Goal: Information Seeking & Learning: Learn about a topic

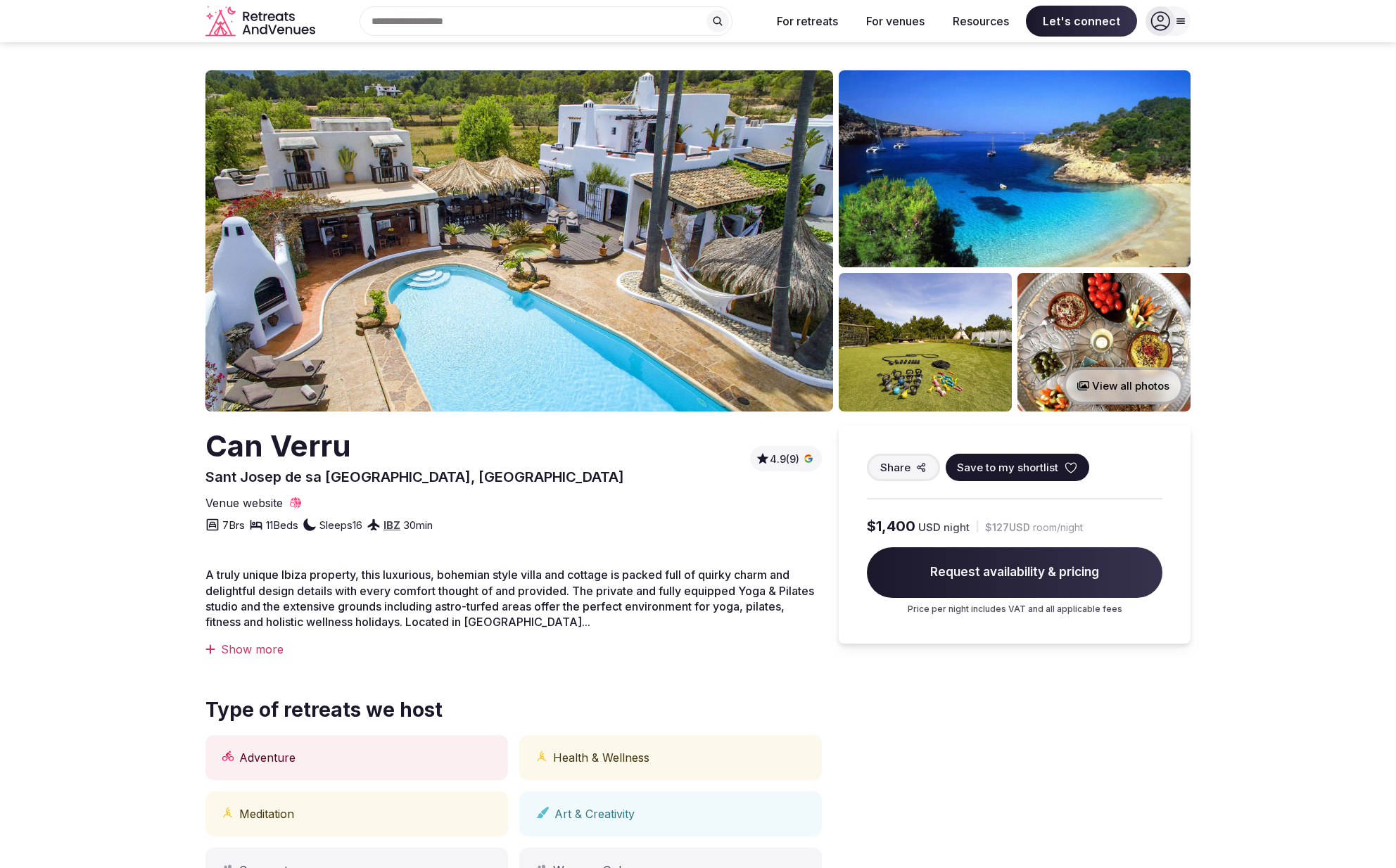
click at [605, 254] on img at bounding box center [520, 241] width 628 height 341
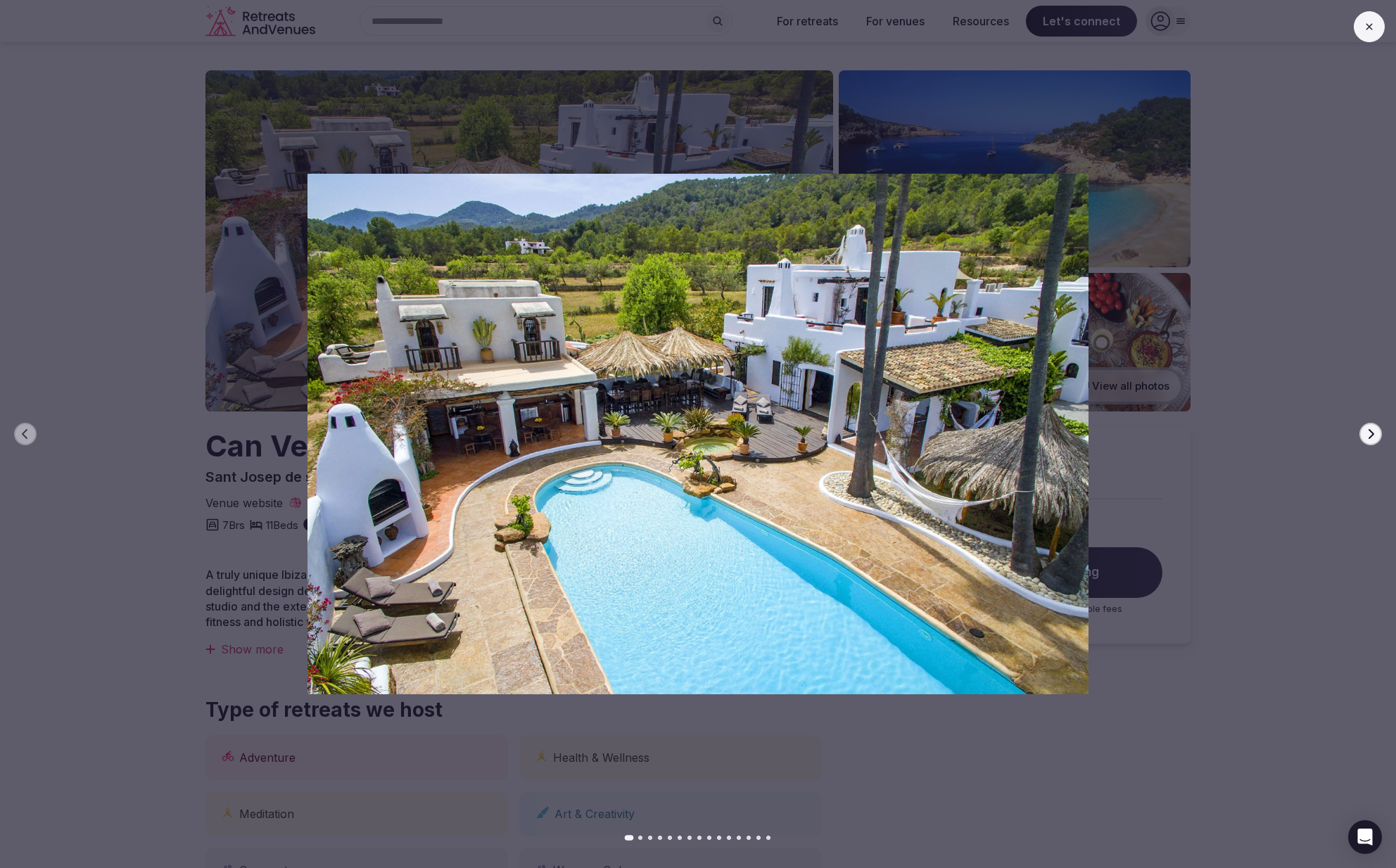
click at [1377, 434] on button "Next slide" at bounding box center [1371, 434] width 23 height 23
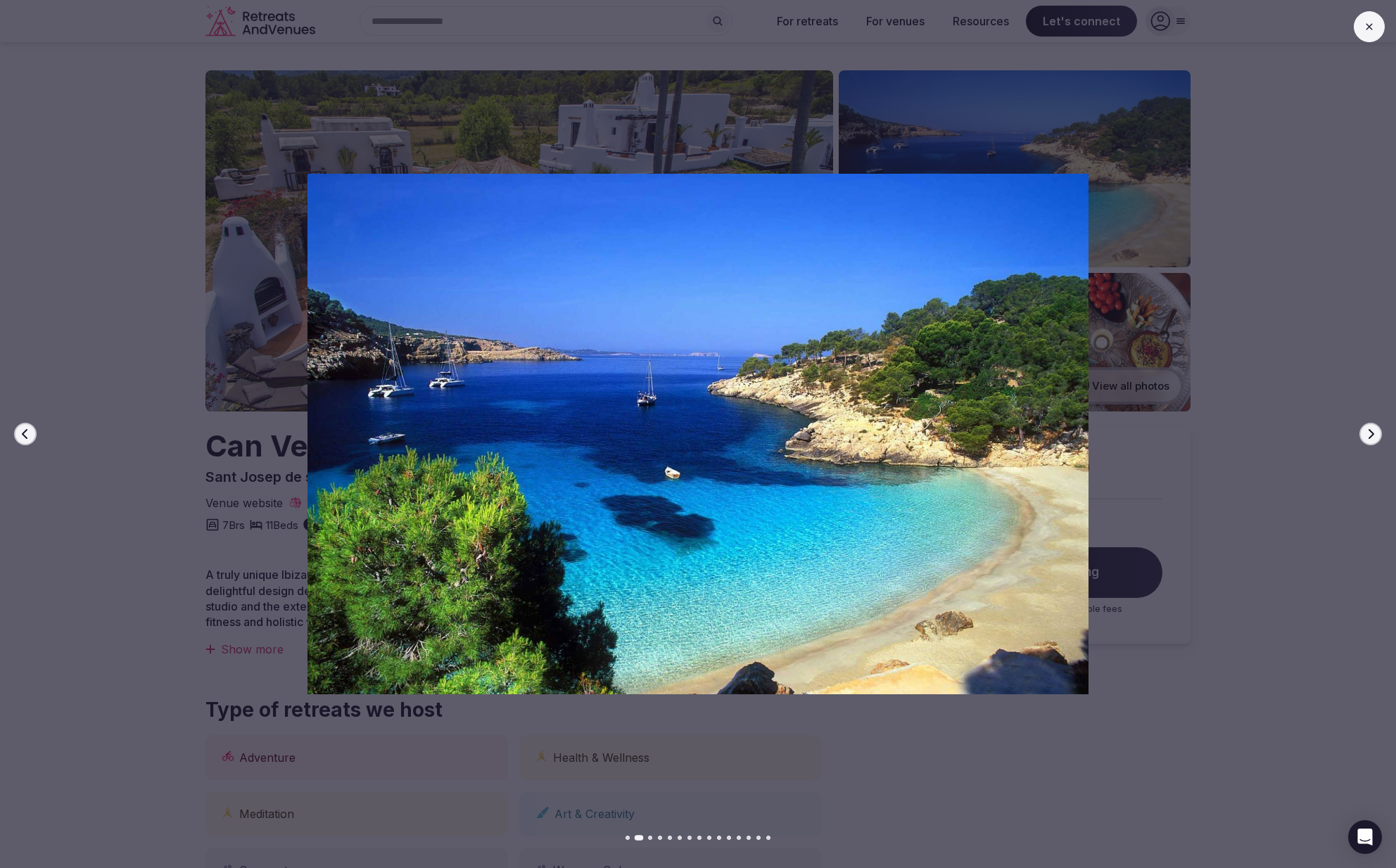
click at [1377, 434] on button "Next slide" at bounding box center [1371, 434] width 23 height 23
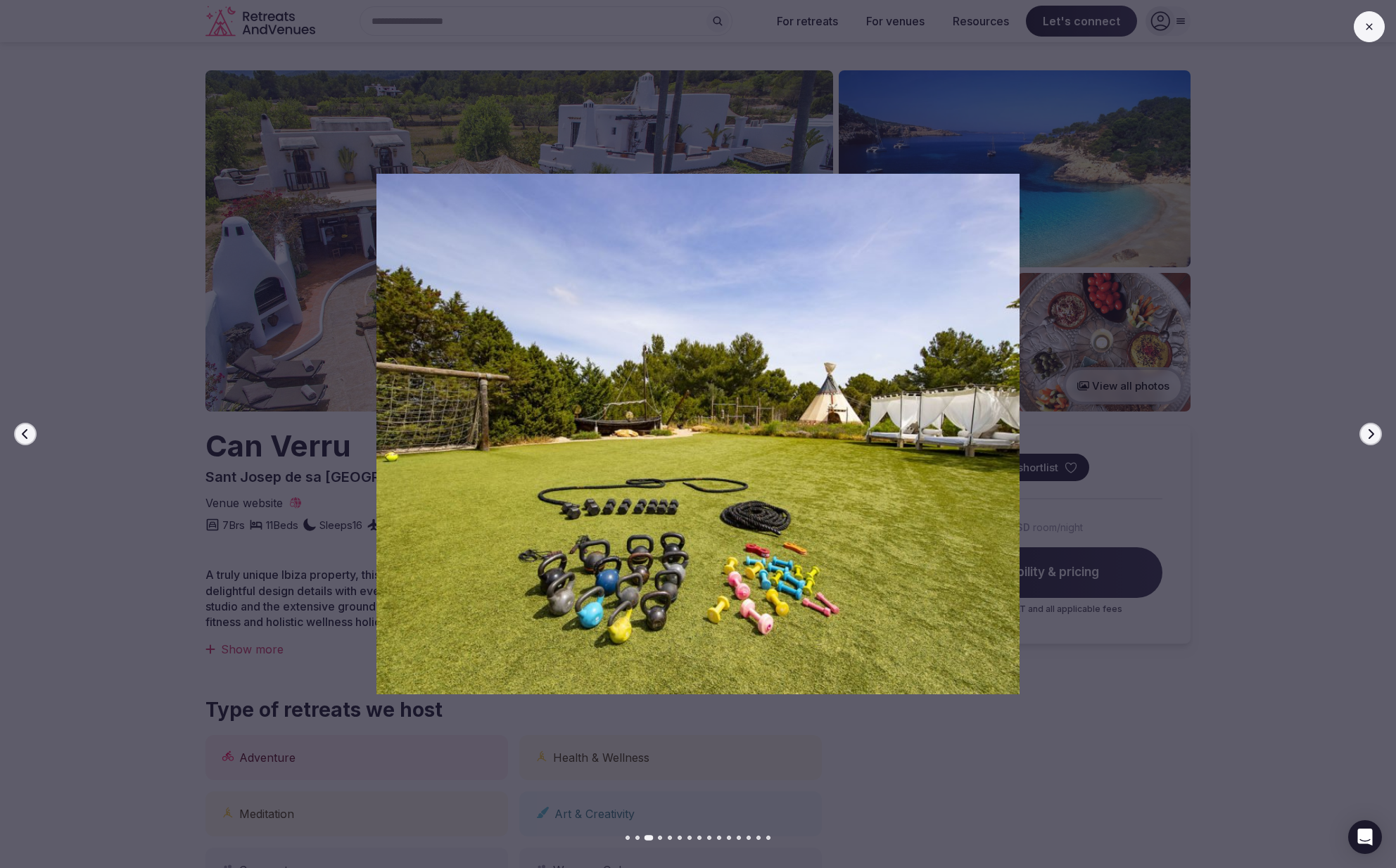
click at [1377, 434] on button "Next slide" at bounding box center [1371, 434] width 23 height 23
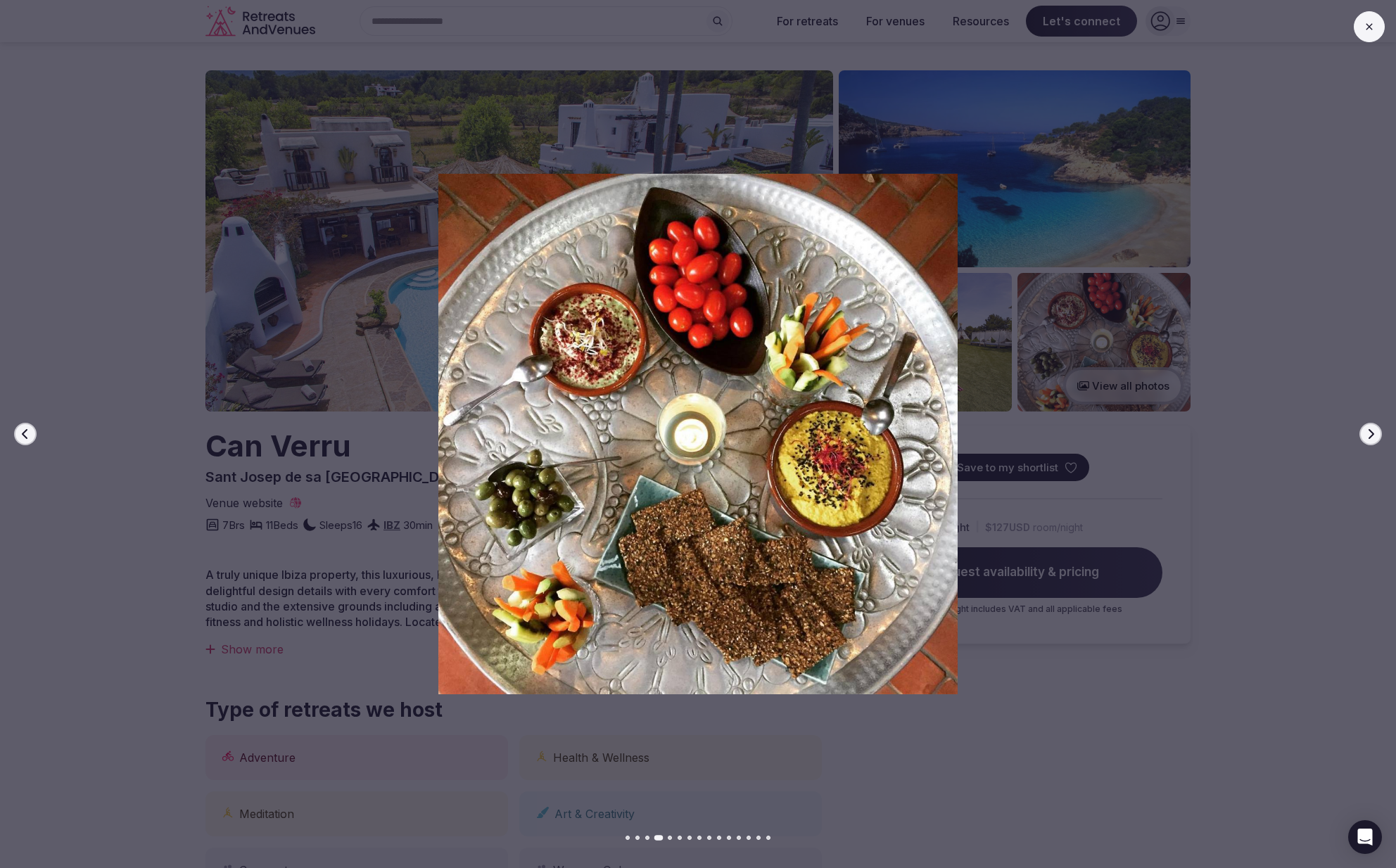
click at [1377, 434] on button "Next slide" at bounding box center [1371, 434] width 23 height 23
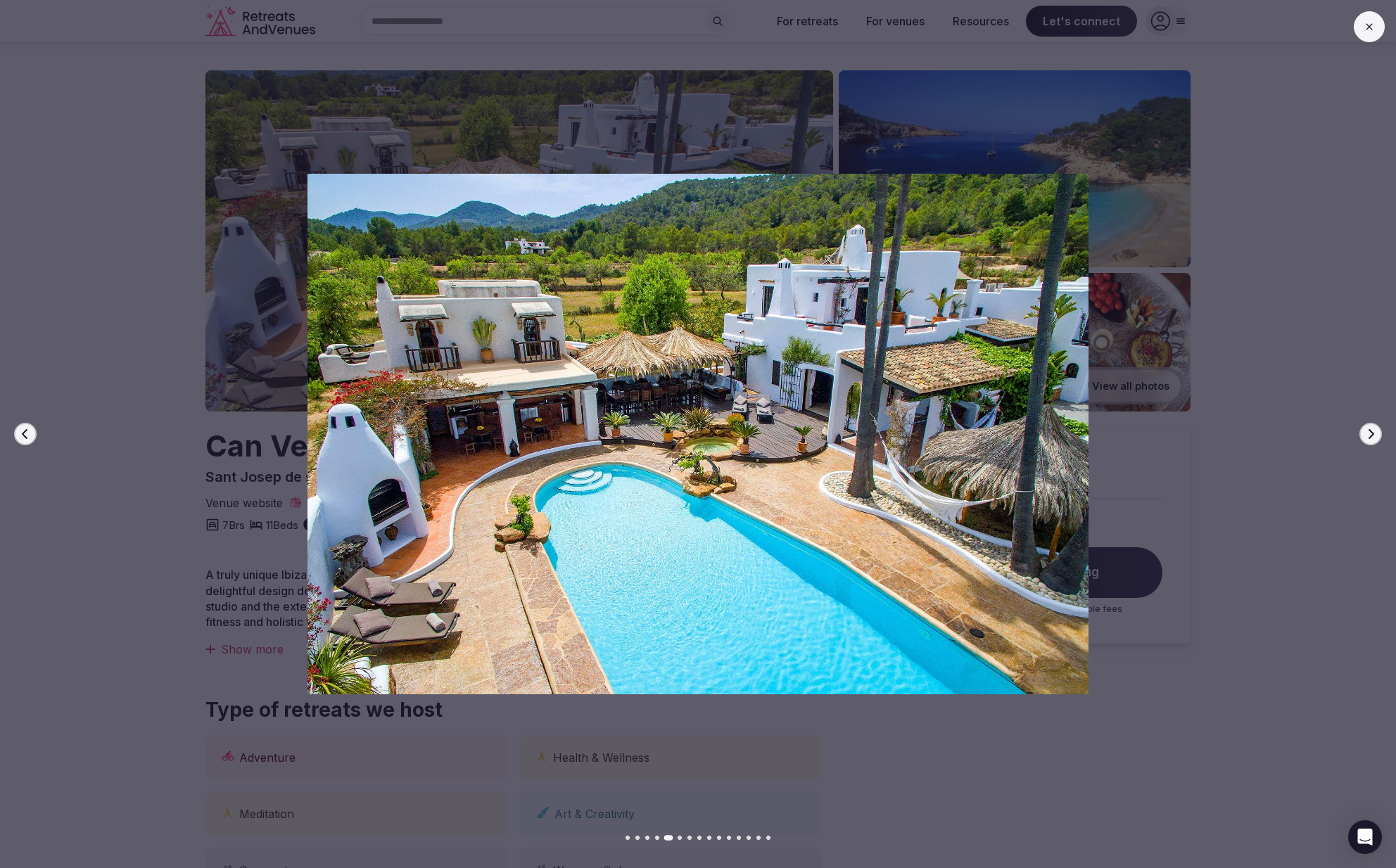
click at [1377, 434] on button "Next slide" at bounding box center [1371, 434] width 23 height 23
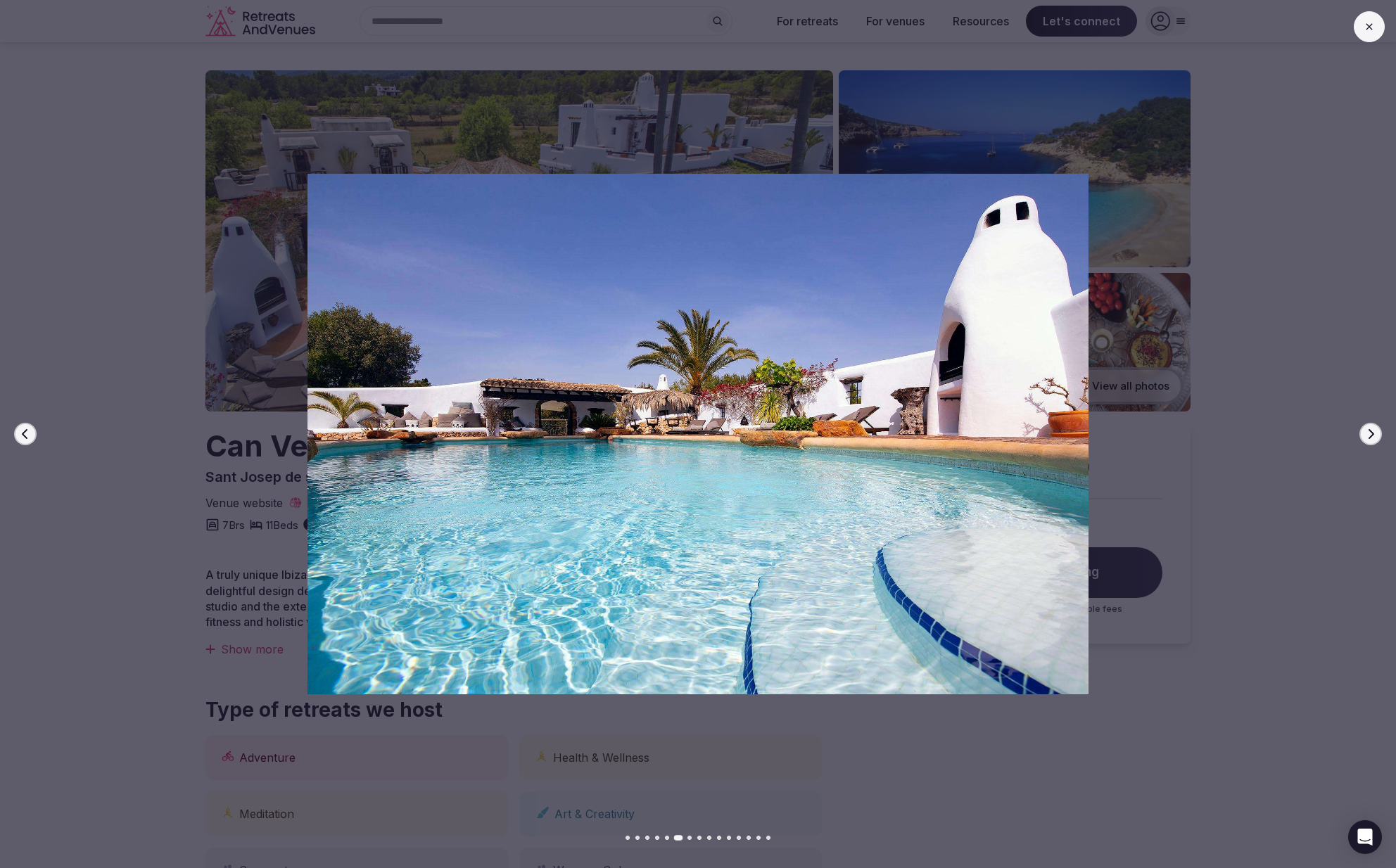
click at [1377, 434] on button "Next slide" at bounding box center [1371, 434] width 23 height 23
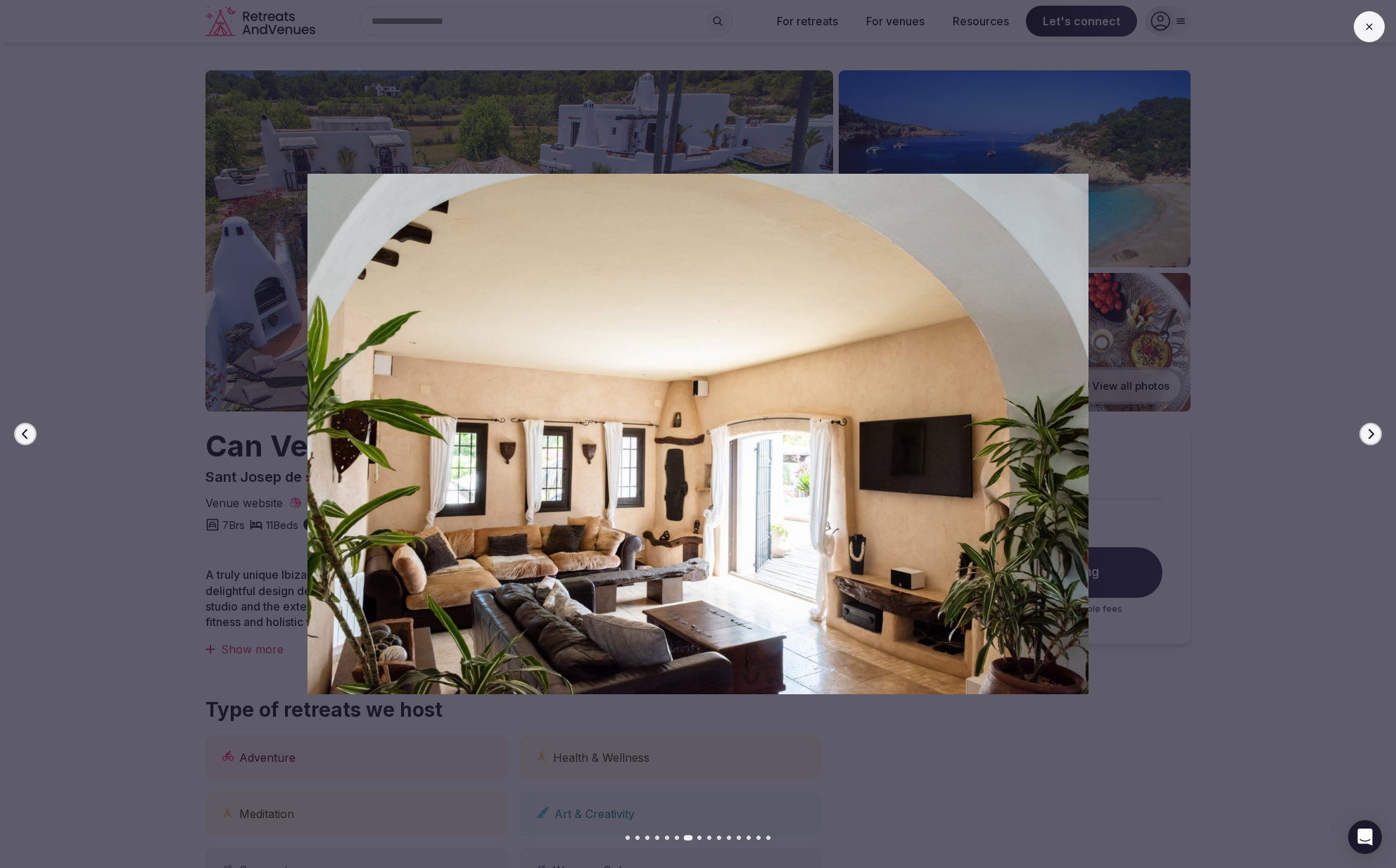
click at [1377, 434] on button "Next slide" at bounding box center [1371, 434] width 23 height 23
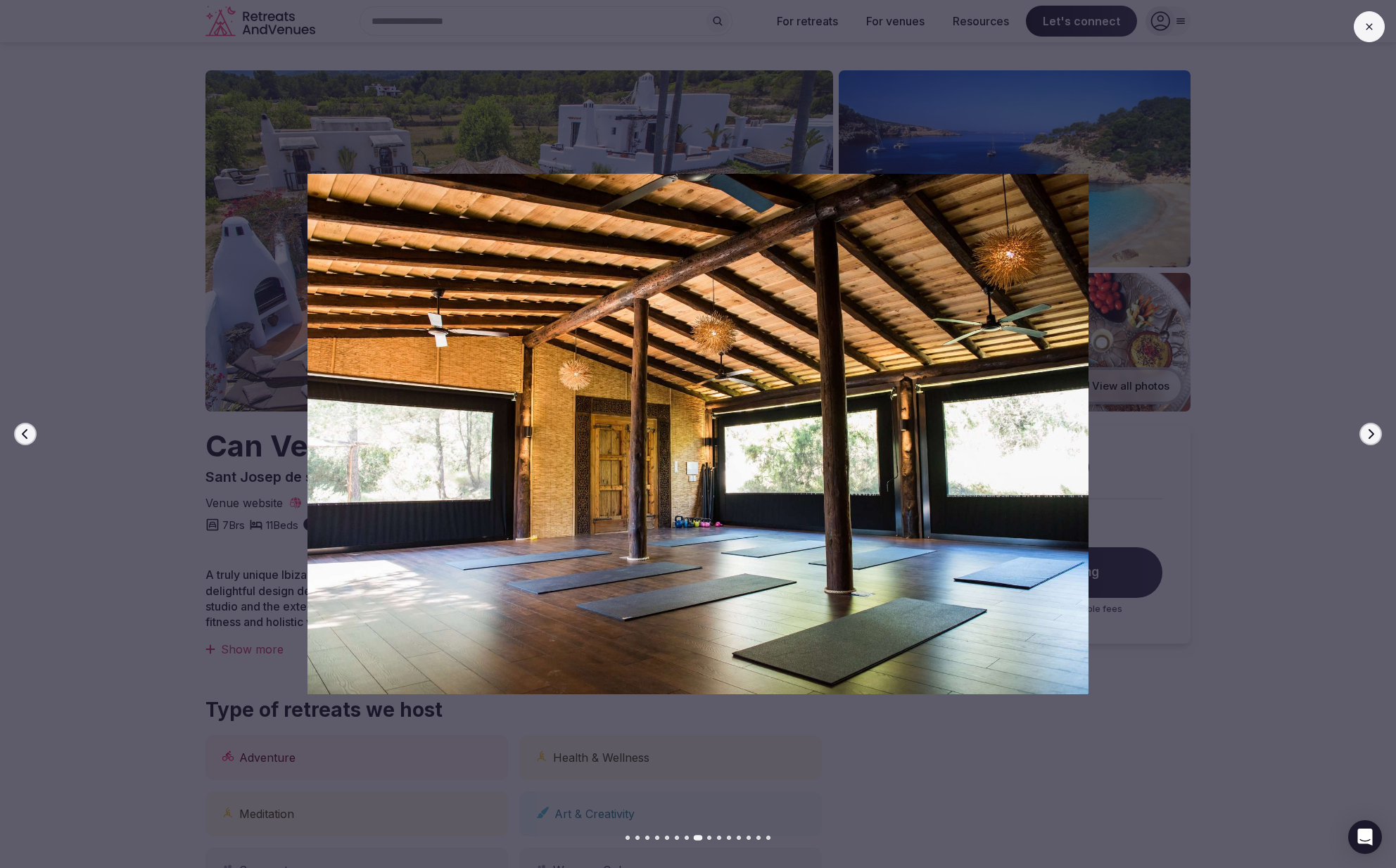
click at [1377, 434] on button "Next slide" at bounding box center [1371, 434] width 23 height 23
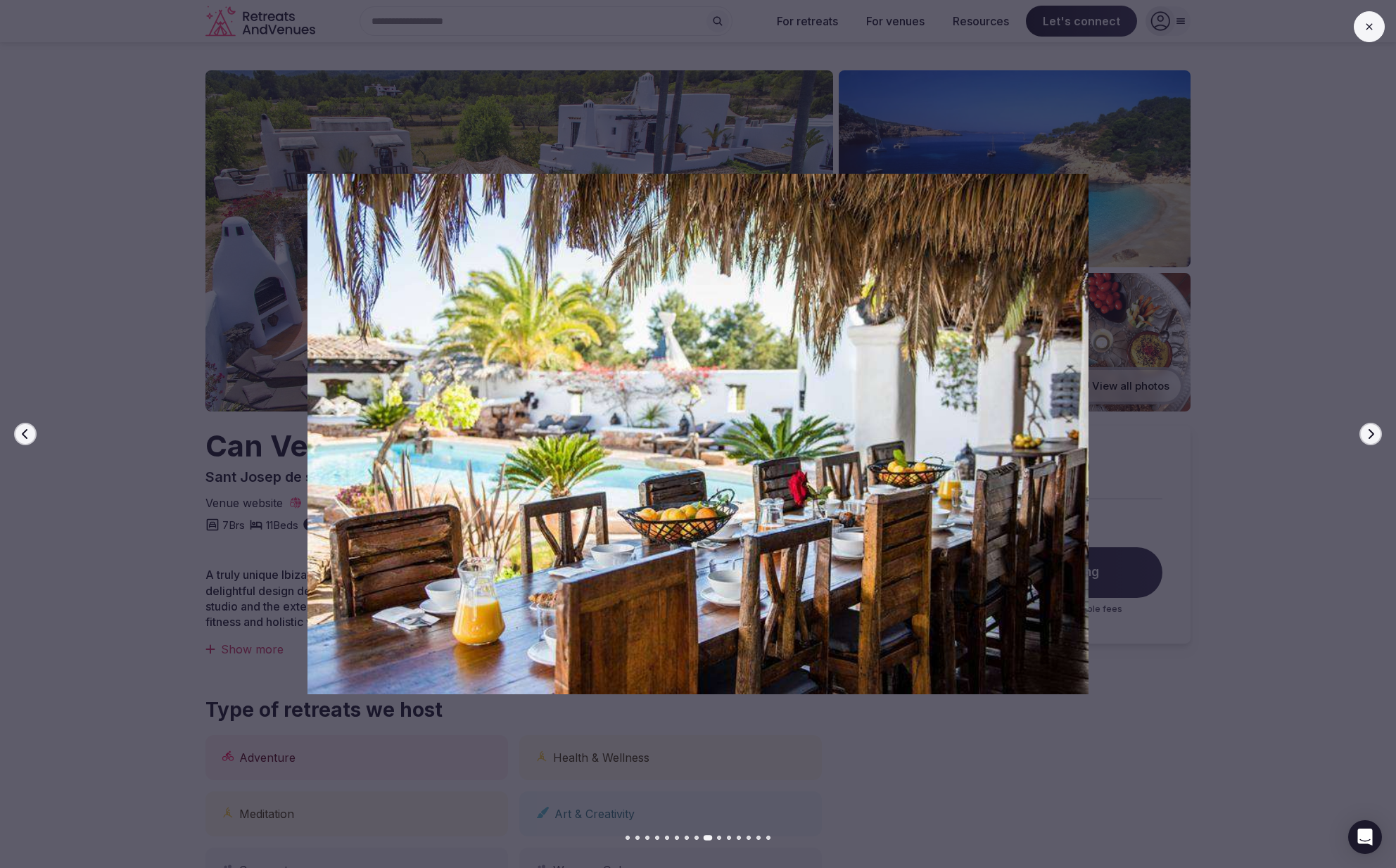
click at [1377, 434] on button "Next slide" at bounding box center [1371, 434] width 23 height 23
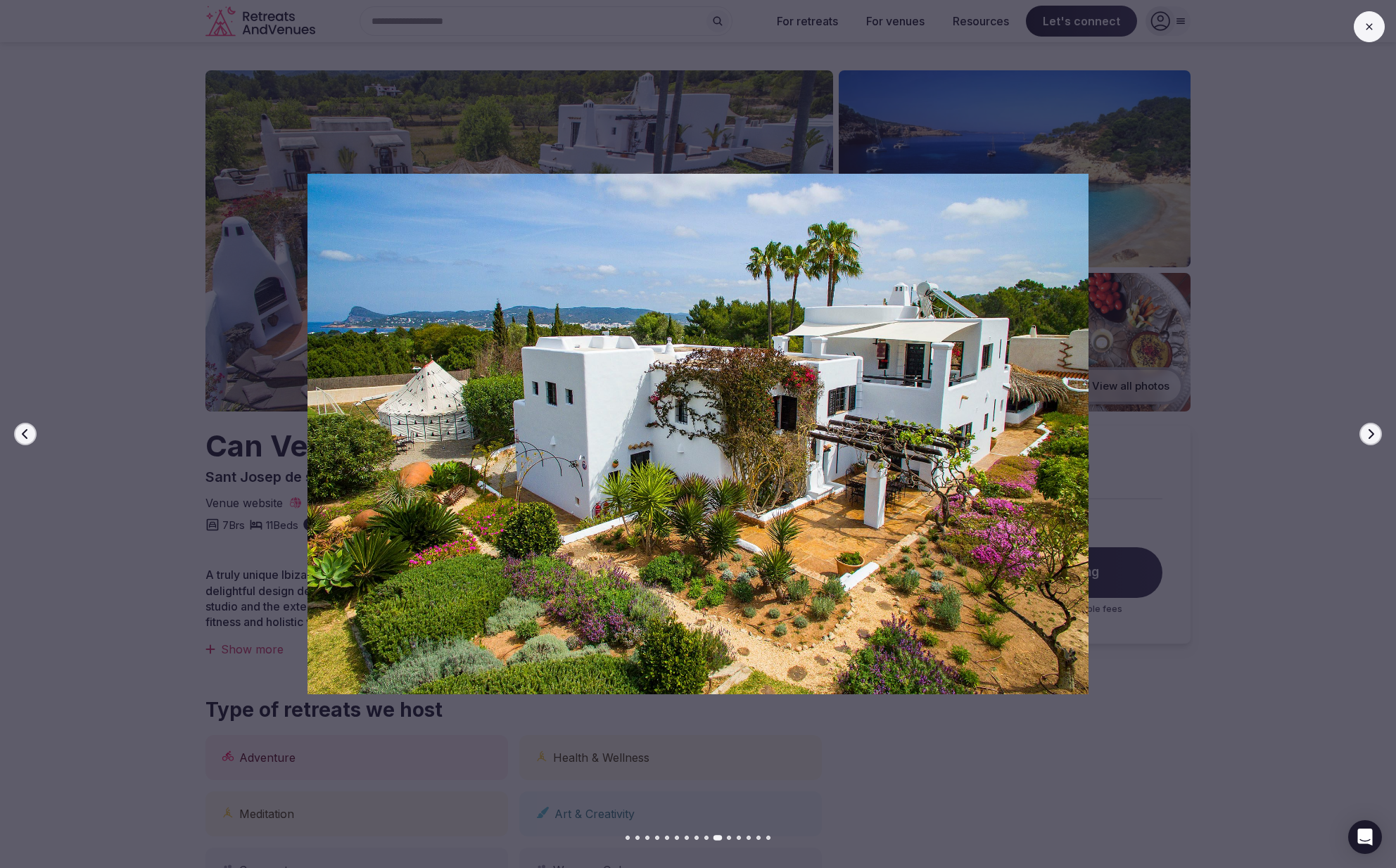
click at [1377, 434] on button "Next slide" at bounding box center [1371, 434] width 23 height 23
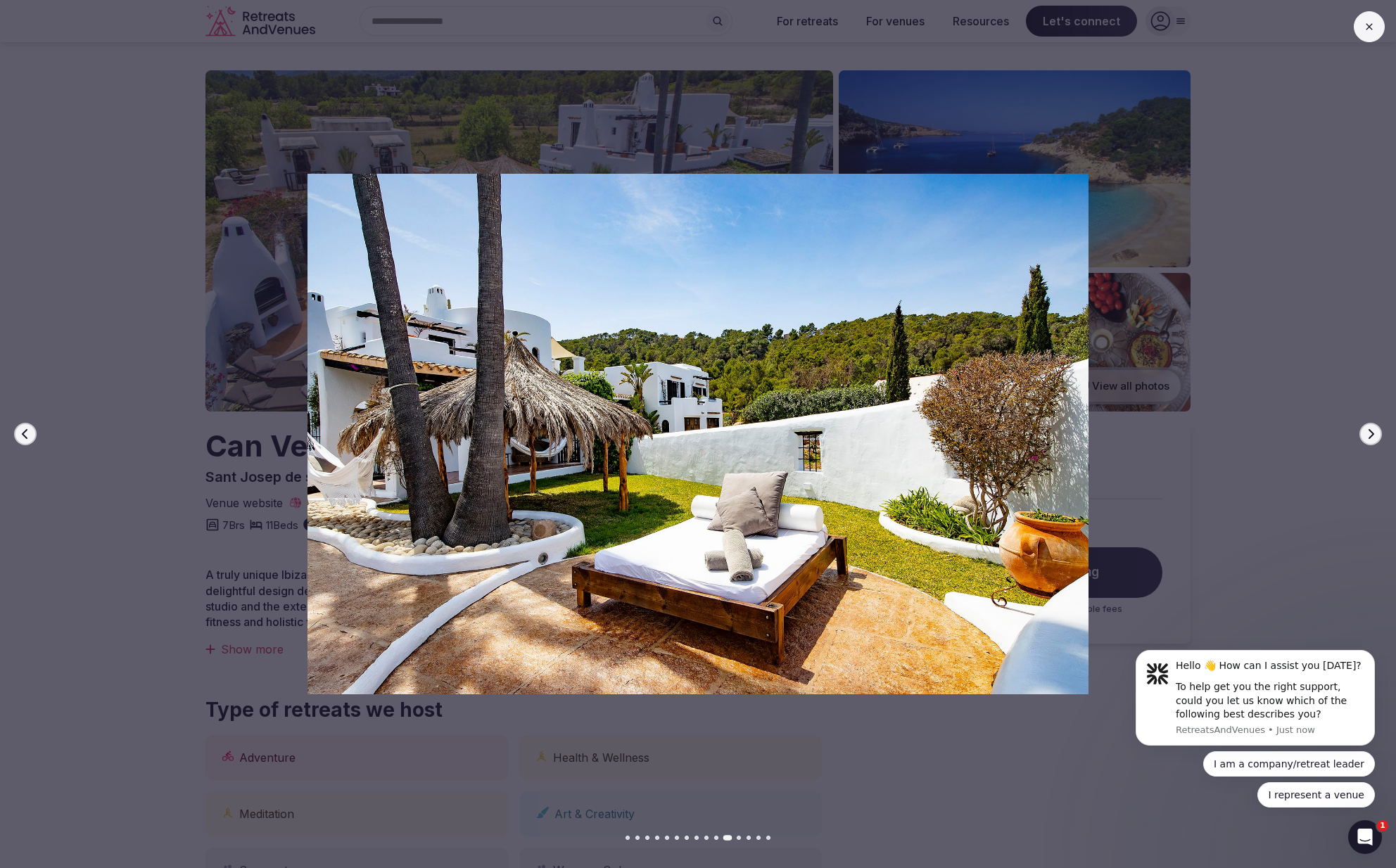
click at [1377, 434] on button "Next slide" at bounding box center [1371, 434] width 23 height 23
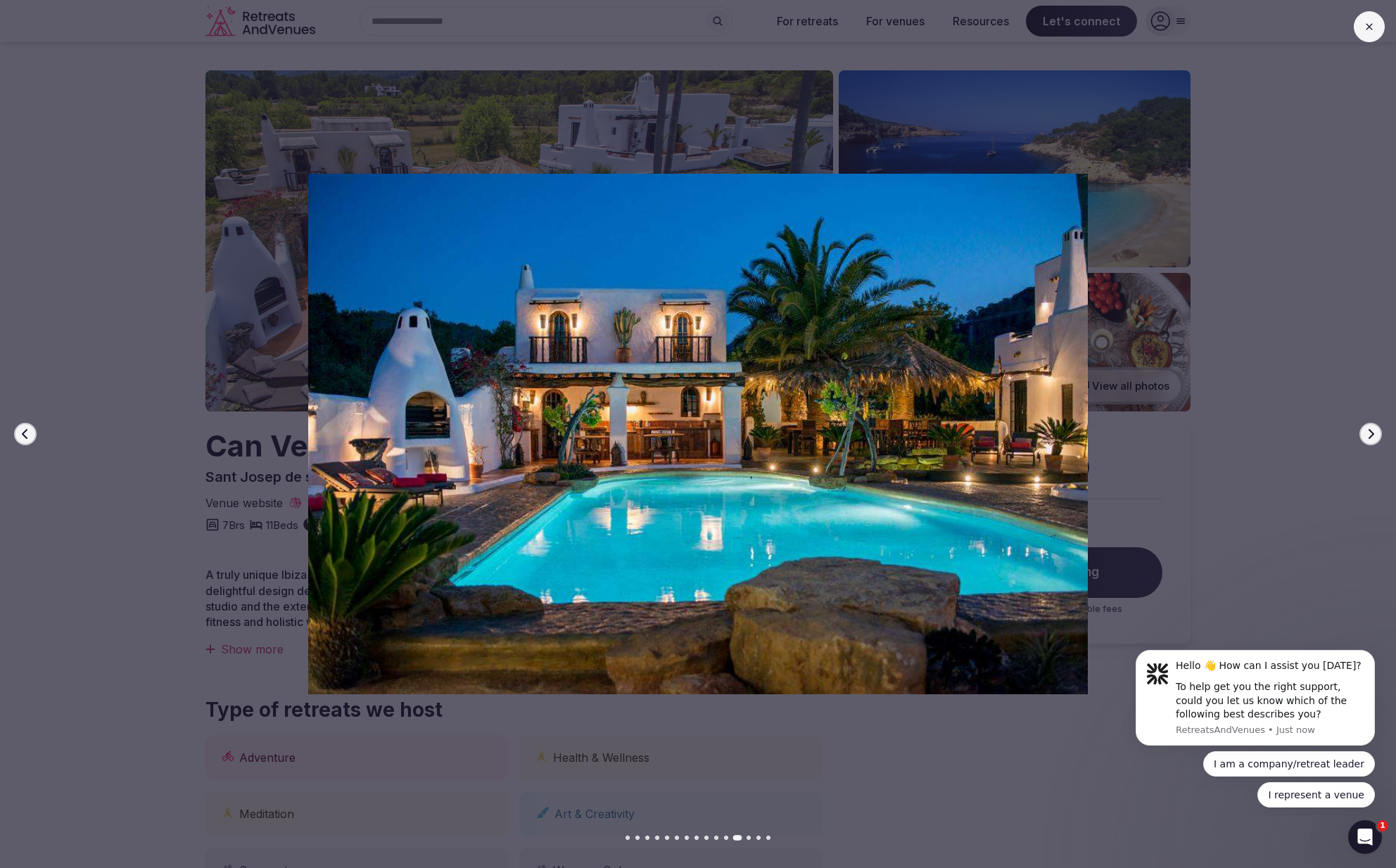
click at [1365, 434] on icon "button" at bounding box center [1370, 433] width 11 height 11
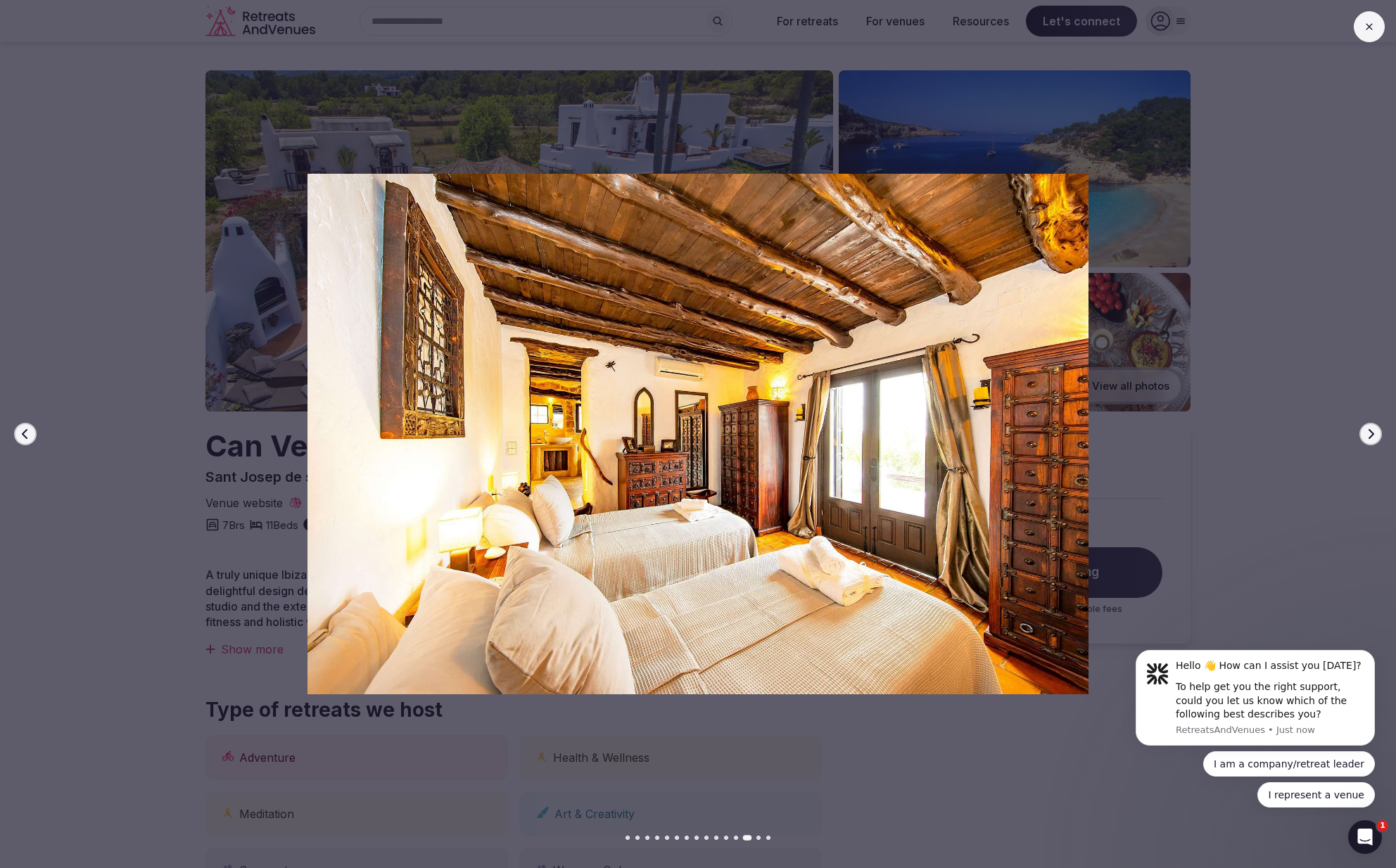
click at [1365, 434] on icon "button" at bounding box center [1370, 433] width 11 height 11
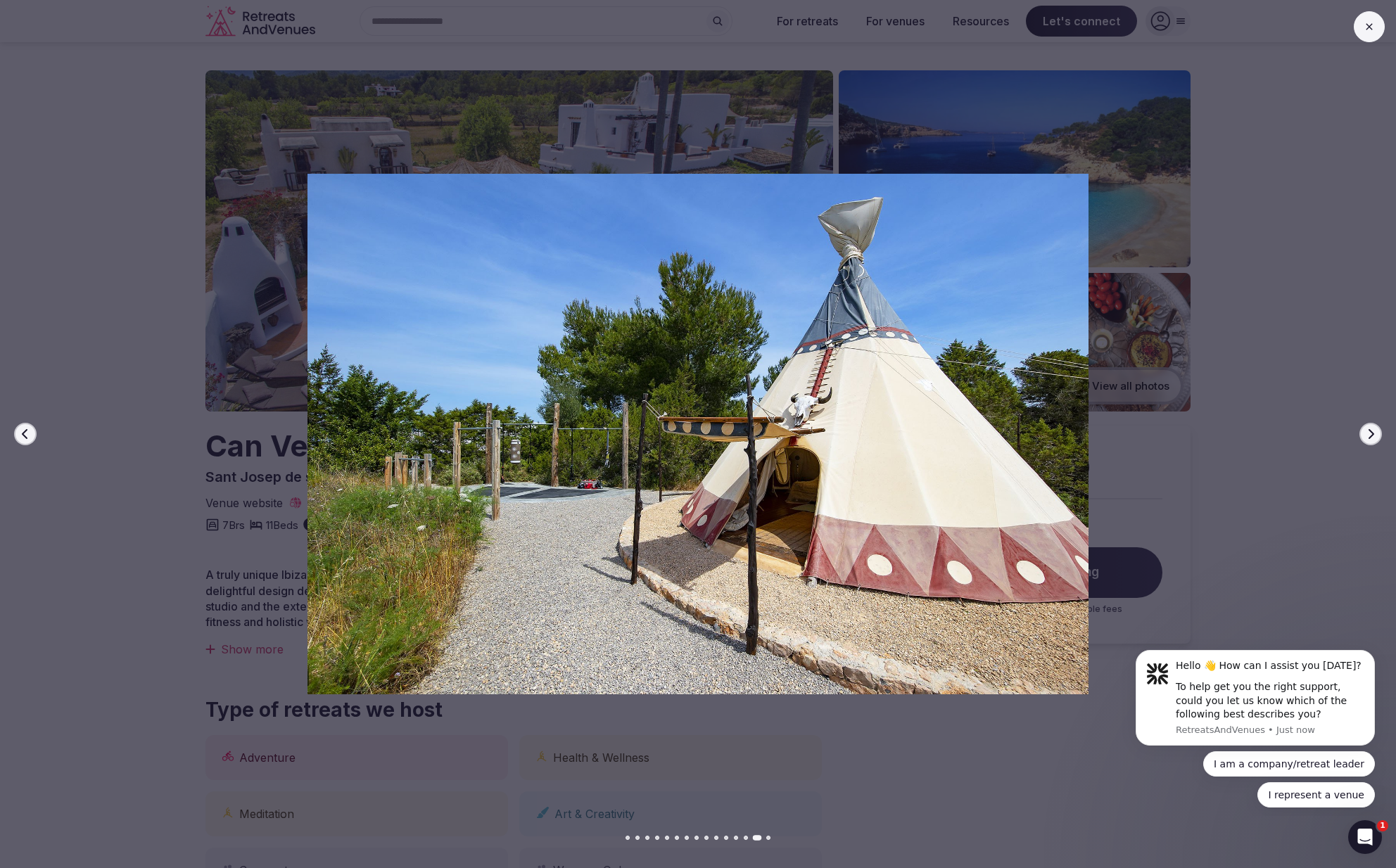
click at [1365, 434] on icon "button" at bounding box center [1370, 433] width 11 height 11
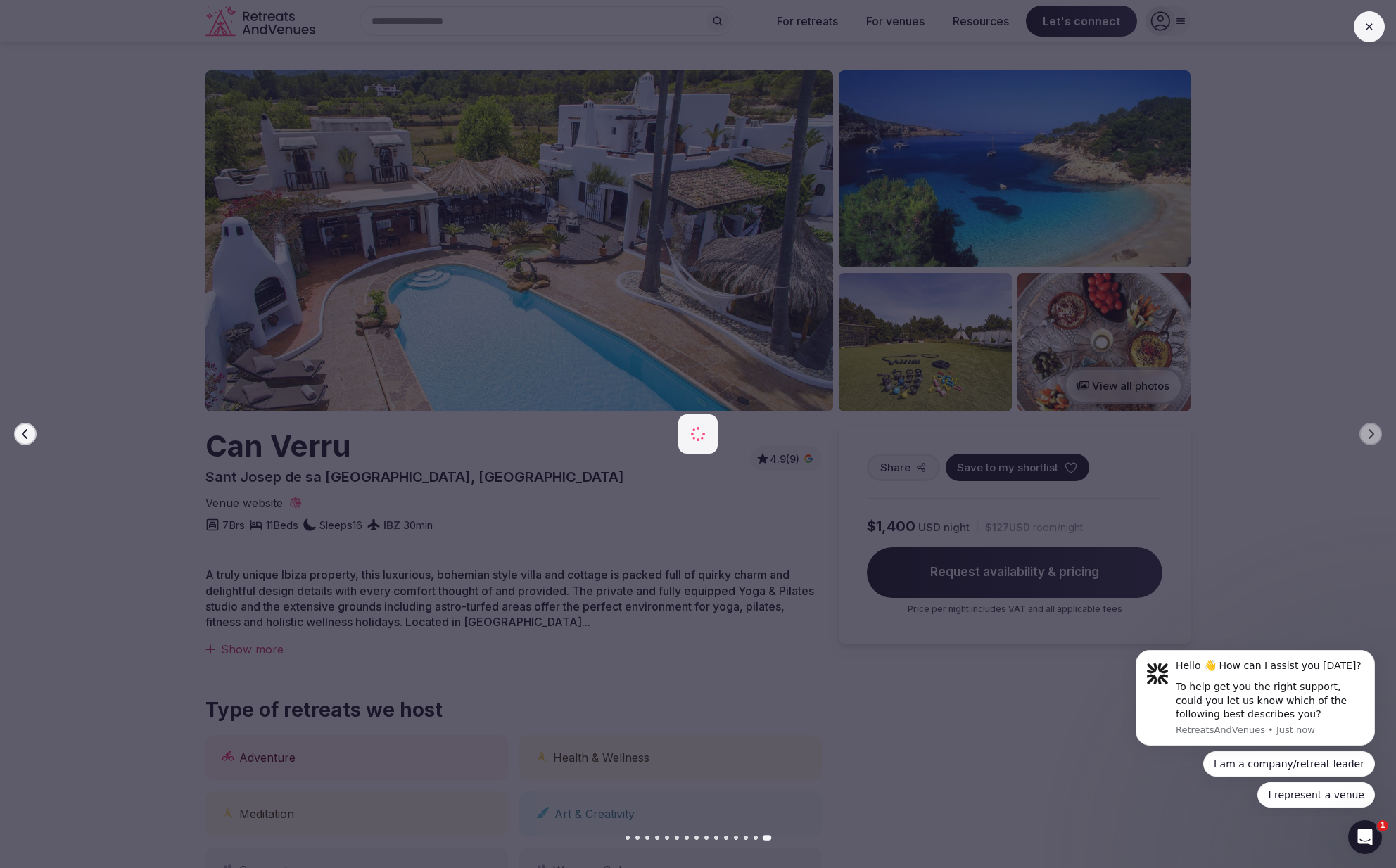
click at [1372, 31] on icon at bounding box center [1369, 26] width 11 height 11
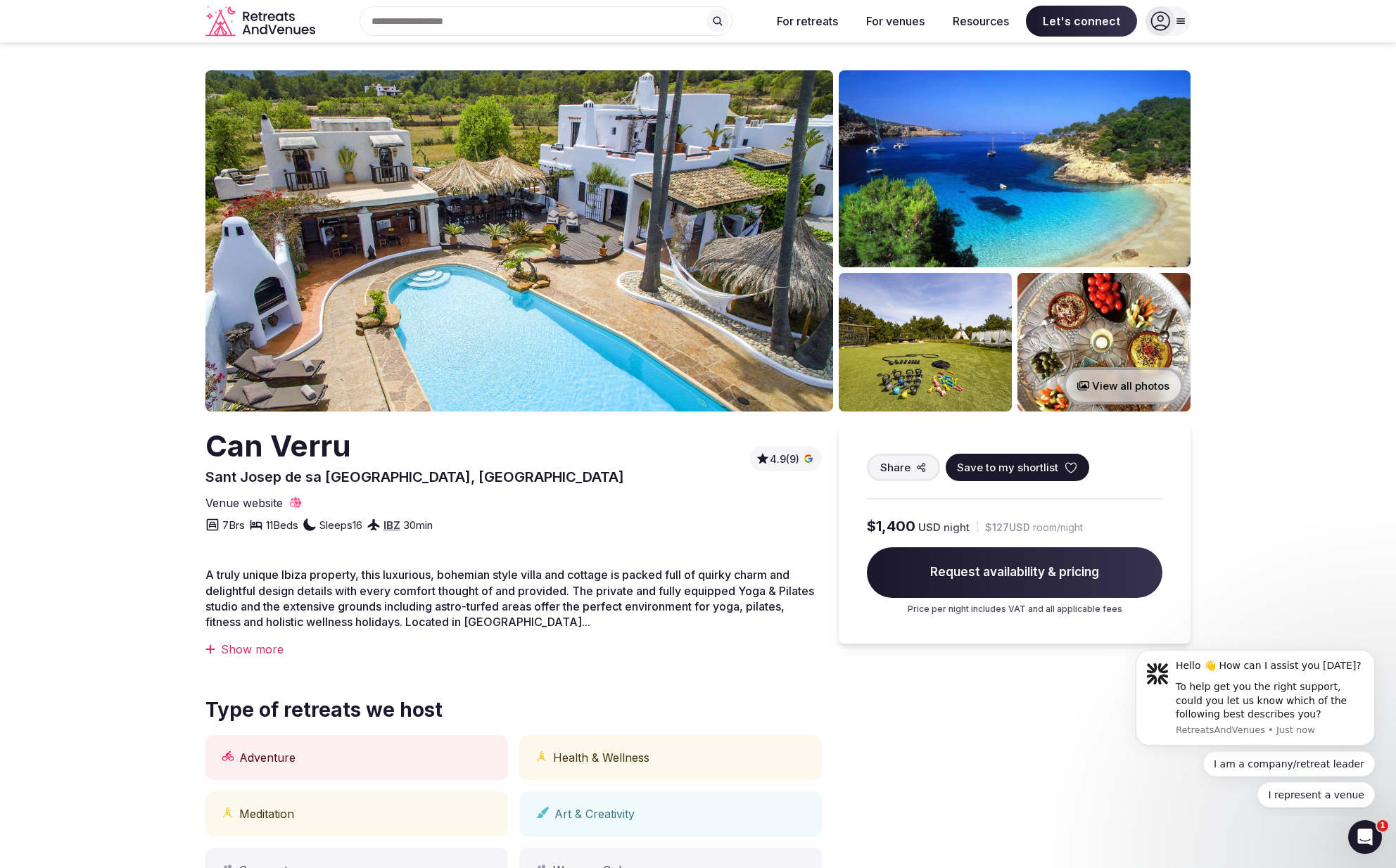
click at [1188, 22] on div at bounding box center [1181, 21] width 20 height 11
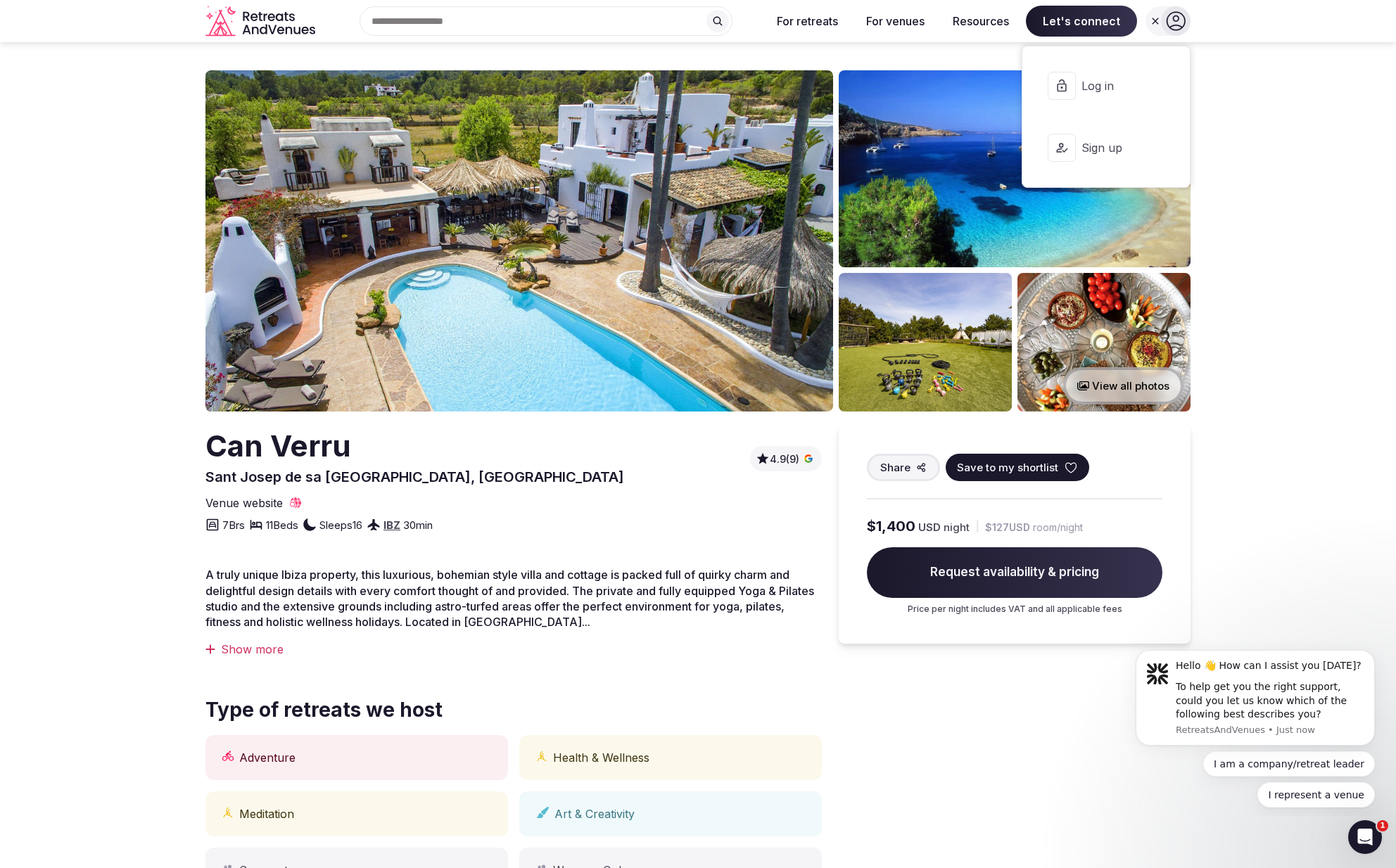
click at [1149, 20] on icon at bounding box center [1154, 21] width 11 height 11
